Goal: Transaction & Acquisition: Book appointment/travel/reservation

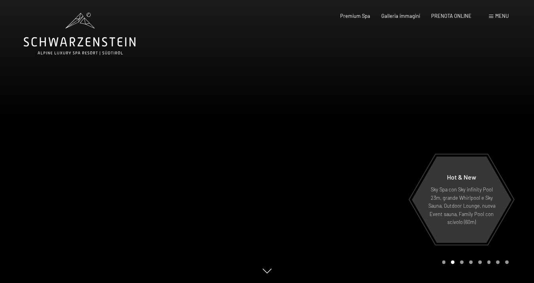
click at [83, 44] on icon at bounding box center [80, 34] width 112 height 42
click at [503, 17] on span "Menu" at bounding box center [502, 16] width 13 height 6
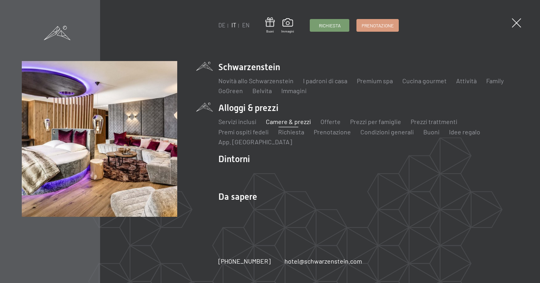
click at [295, 122] on link "Camere & prezzi" at bounding box center [288, 122] width 45 height 8
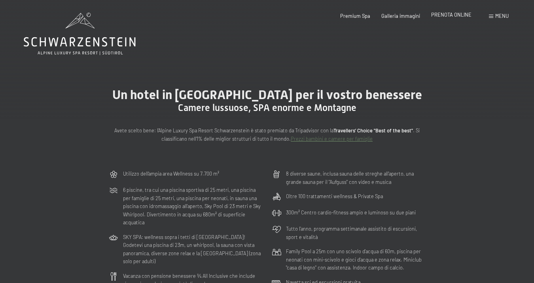
click at [444, 17] on span "PRENOTA ONLINE" at bounding box center [451, 14] width 40 height 6
click at [450, 19] on div "PRENOTA ONLINE" at bounding box center [451, 14] width 40 height 7
click at [447, 17] on span "PRENOTA ONLINE" at bounding box center [451, 14] width 40 height 6
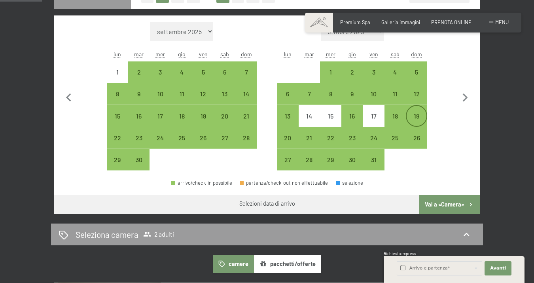
scroll to position [215, 0]
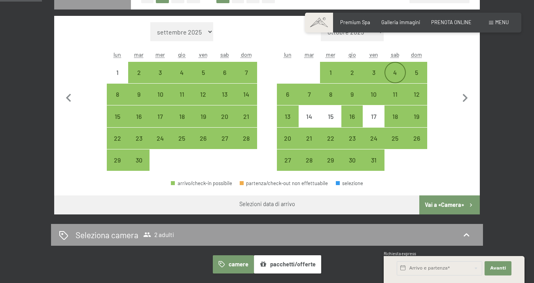
click at [397, 71] on div "4" at bounding box center [396, 79] width 20 height 20
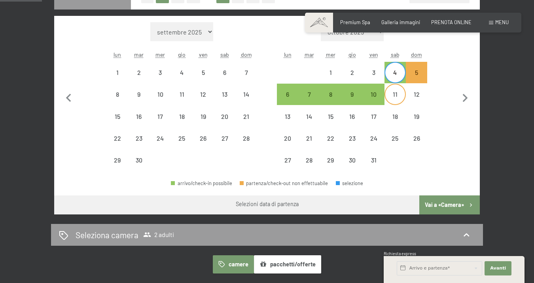
click at [399, 96] on div "11" at bounding box center [396, 101] width 20 height 20
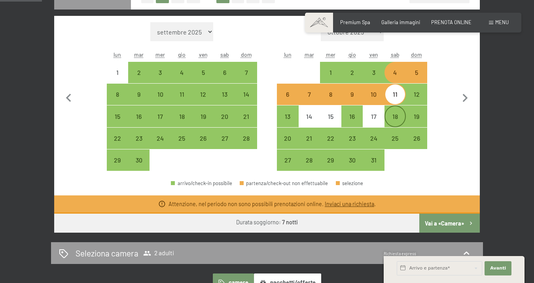
click at [401, 112] on div "18" at bounding box center [396, 116] width 20 height 20
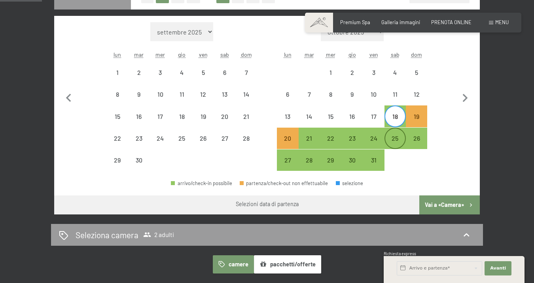
click at [401, 135] on div "25" at bounding box center [396, 145] width 20 height 20
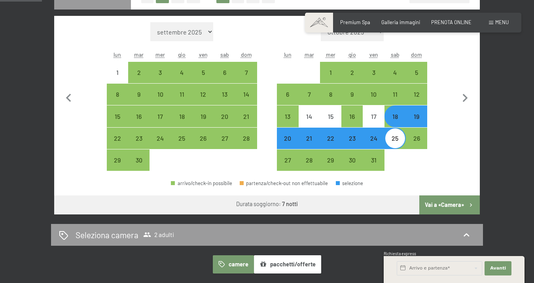
click at [445, 202] on button "Vai a «Camera»" at bounding box center [450, 204] width 61 height 19
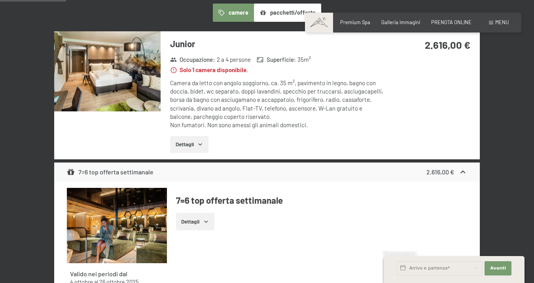
scroll to position [156, 0]
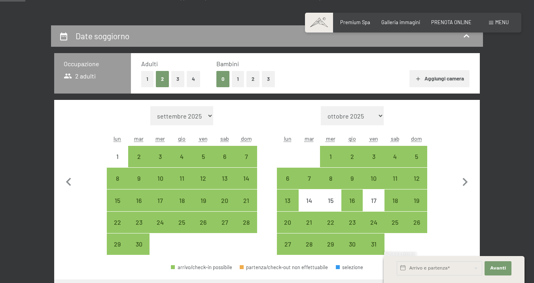
scroll to position [131, 0]
click at [312, 221] on div "21" at bounding box center [310, 229] width 20 height 20
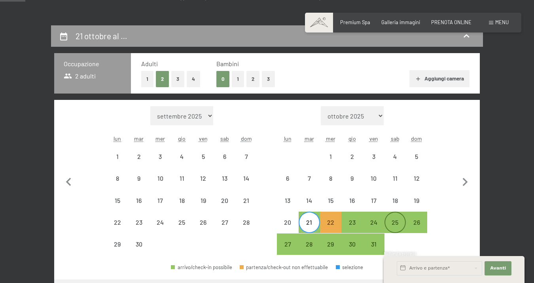
click at [395, 220] on div "25" at bounding box center [396, 229] width 20 height 20
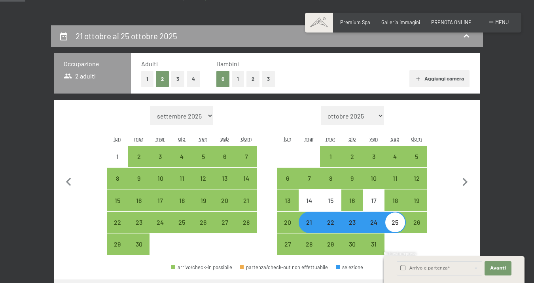
click at [235, 77] on button "1" at bounding box center [238, 79] width 12 height 16
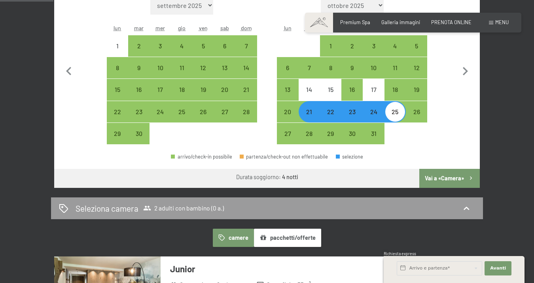
scroll to position [267, 0]
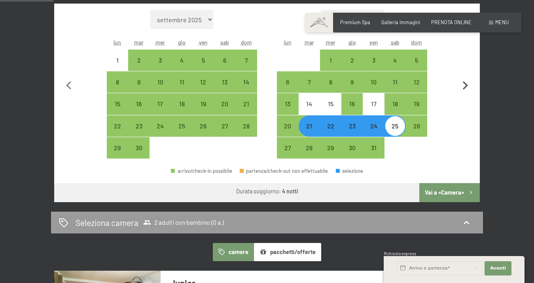
click at [466, 87] on icon "button" at bounding box center [465, 85] width 17 height 17
select select "[DATE]"
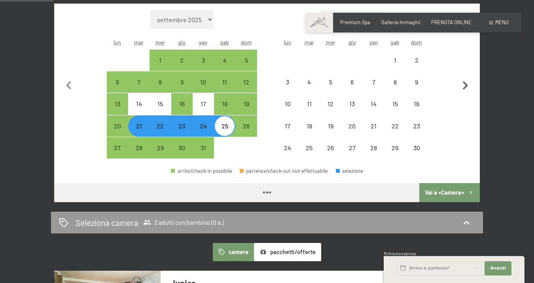
click at [466, 87] on icon "button" at bounding box center [465, 85] width 17 height 17
select select "[DATE]"
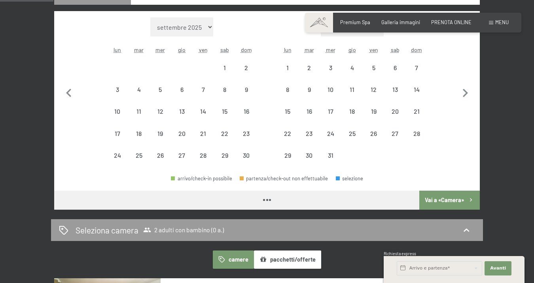
select select "[DATE]"
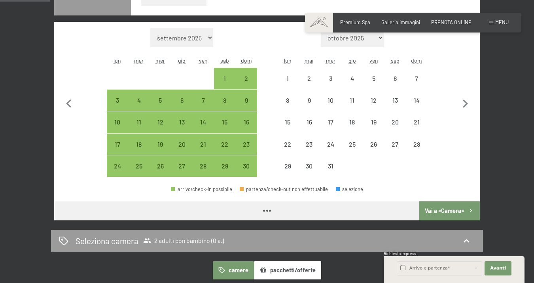
select select "[DATE]"
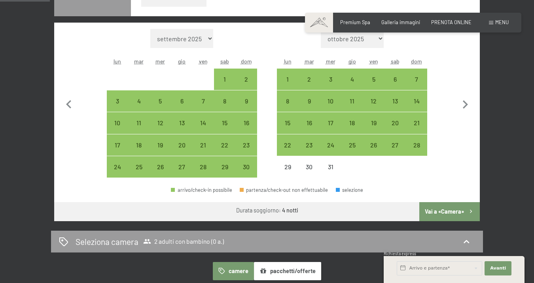
scroll to position [228, 0]
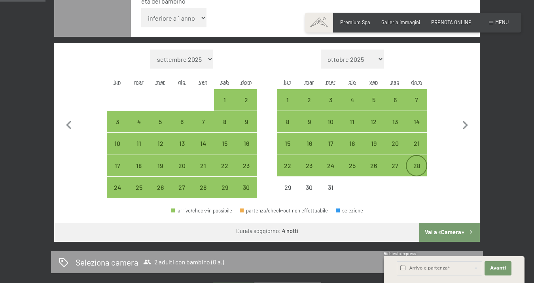
click at [420, 167] on div "28" at bounding box center [417, 172] width 20 height 20
select select "[DATE]"
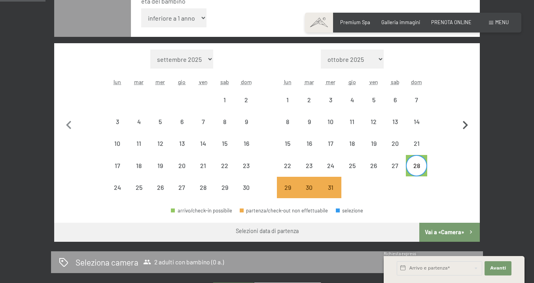
click at [467, 126] on icon "button" at bounding box center [465, 125] width 17 height 17
select select "[DATE]"
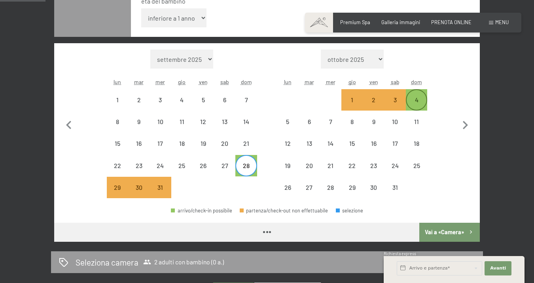
select select "[DATE]"
click at [423, 102] on div "4" at bounding box center [417, 107] width 20 height 20
select select "[DATE]"
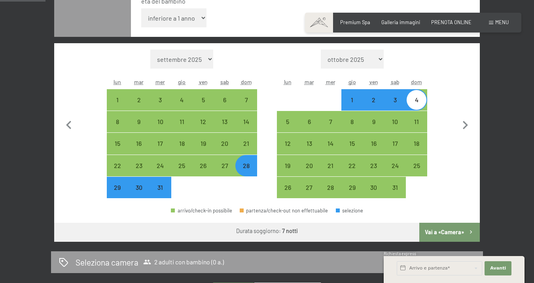
click at [456, 230] on button "Vai a «Camera»" at bounding box center [450, 231] width 61 height 19
select select "[DATE]"
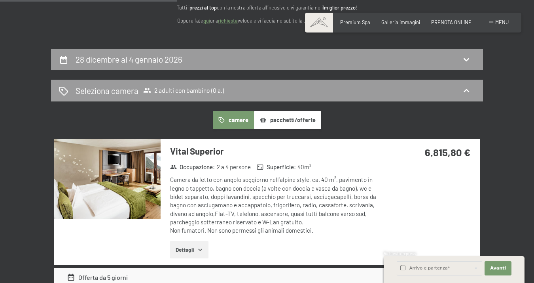
scroll to position [0, 0]
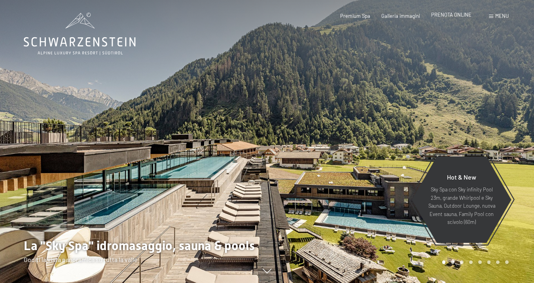
click at [450, 17] on span "PRENOTA ONLINE" at bounding box center [451, 14] width 40 height 6
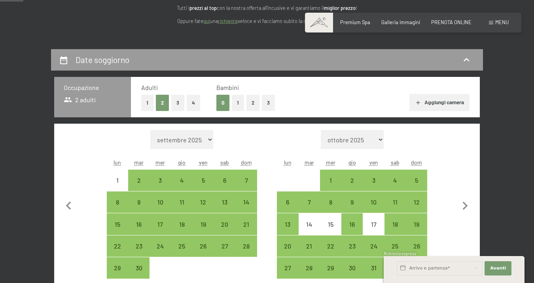
scroll to position [120, 0]
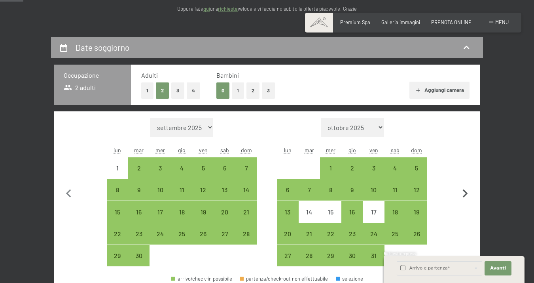
click at [468, 193] on icon "button" at bounding box center [465, 193] width 17 height 17
select select "[DATE]"
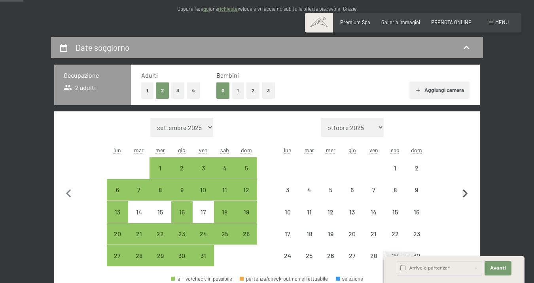
click at [468, 193] on icon "button" at bounding box center [465, 193] width 5 height 8
select select "[DATE]"
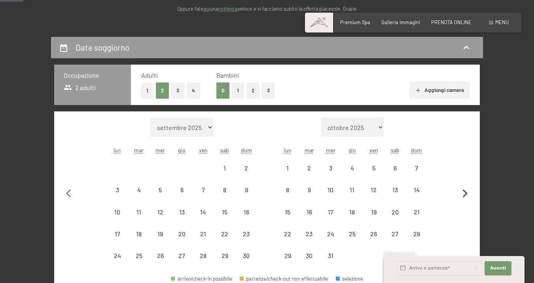
click at [468, 193] on icon "button" at bounding box center [465, 193] width 5 height 8
select select "[DATE]"
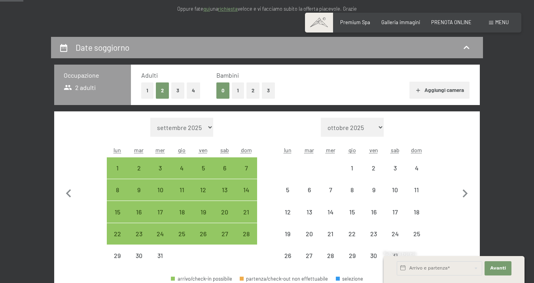
select select "[DATE]"
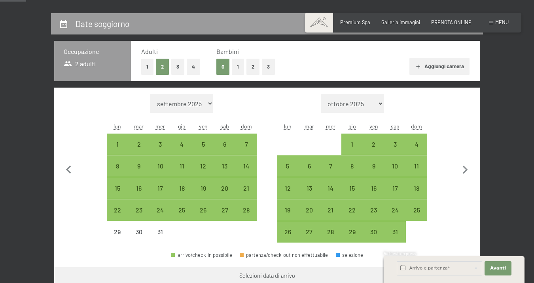
scroll to position [144, 0]
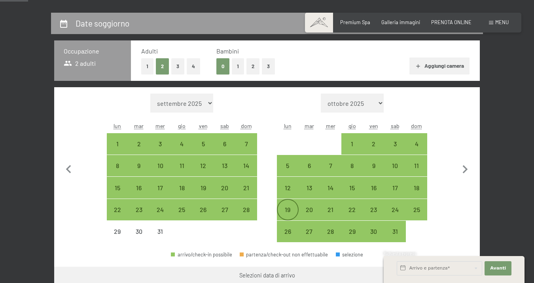
click at [294, 208] on div "19" at bounding box center [288, 216] width 20 height 20
select select "[DATE]"
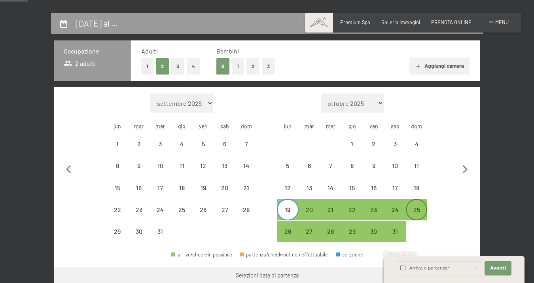
click at [420, 208] on div "25" at bounding box center [417, 216] width 20 height 20
select select "[DATE]"
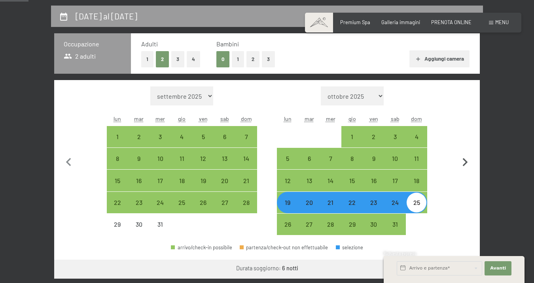
scroll to position [234, 0]
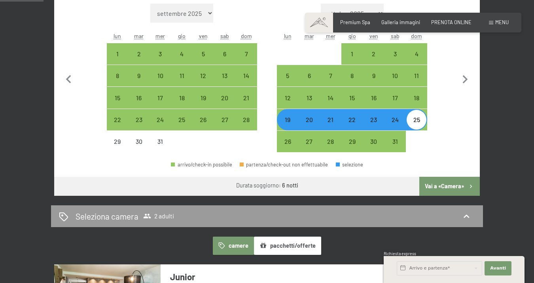
click at [448, 187] on button "Vai a «Camera»" at bounding box center [450, 186] width 61 height 19
select select "[DATE]"
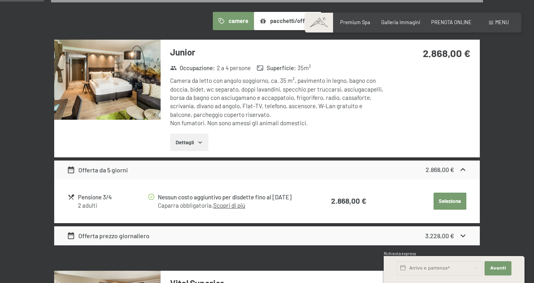
scroll to position [278, 0]
